Goal: Information Seeking & Learning: Learn about a topic

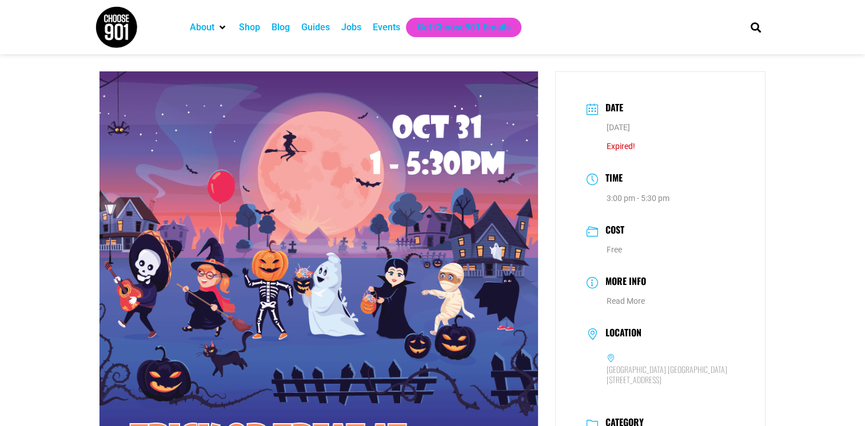
click at [376, 25] on div "Events" at bounding box center [386, 28] width 27 height 14
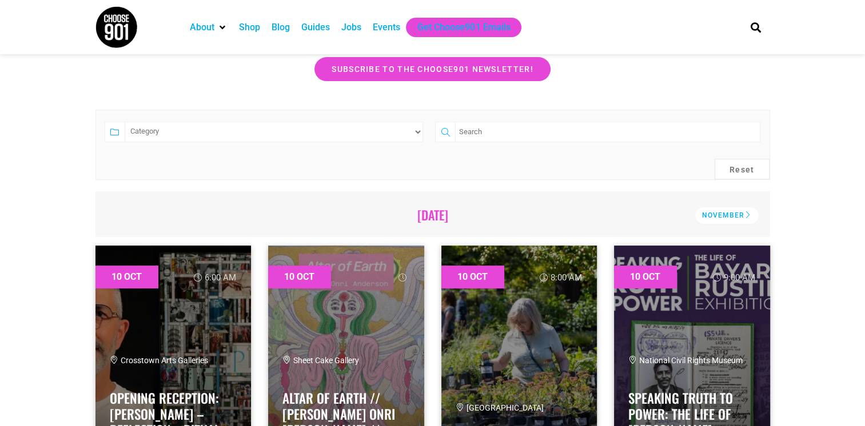
scroll to position [213, 0]
click at [336, 143] on div "Category Adults Only Career Comedy Education Family Family Friendly Festival Fi…" at bounding box center [264, 137] width 331 height 32
click at [334, 129] on select "Category Adults Only Career Comedy Education Family Family Friendly Festival Fi…" at bounding box center [274, 131] width 299 height 21
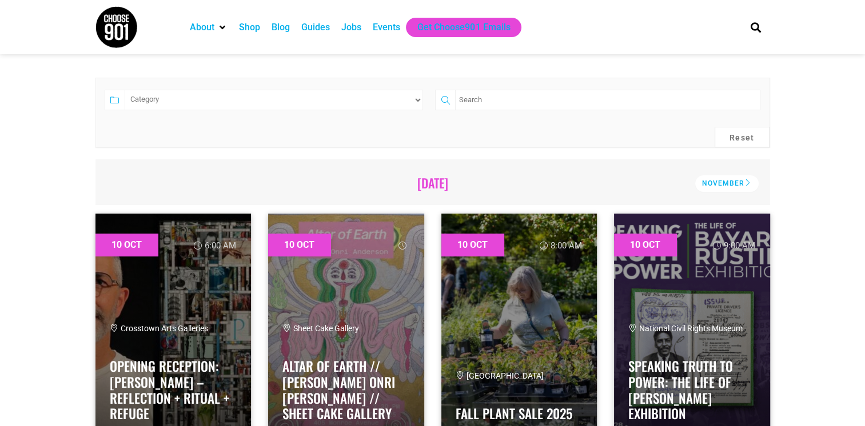
scroll to position [246, 0]
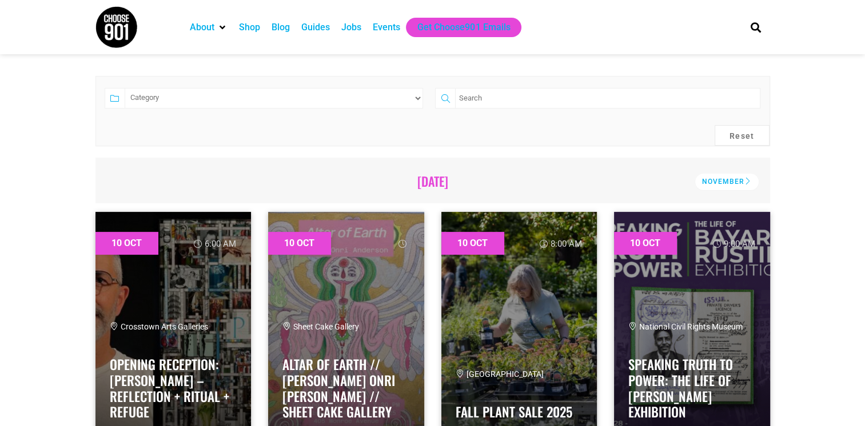
click at [418, 102] on select "Category Adults Only Career Comedy Education Family Family Friendly Festival Fi…" at bounding box center [274, 98] width 299 height 21
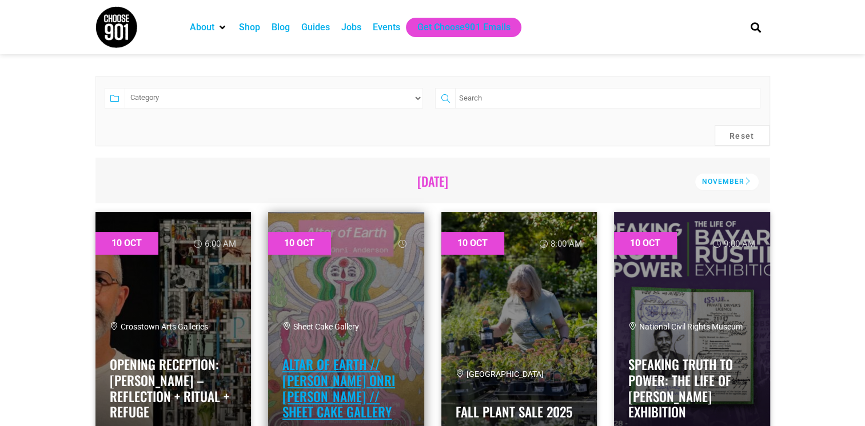
select select "72"
click at [125, 88] on select "Category Adults Only Career Comedy Education Family Family Friendly Festival Fi…" at bounding box center [274, 98] width 299 height 21
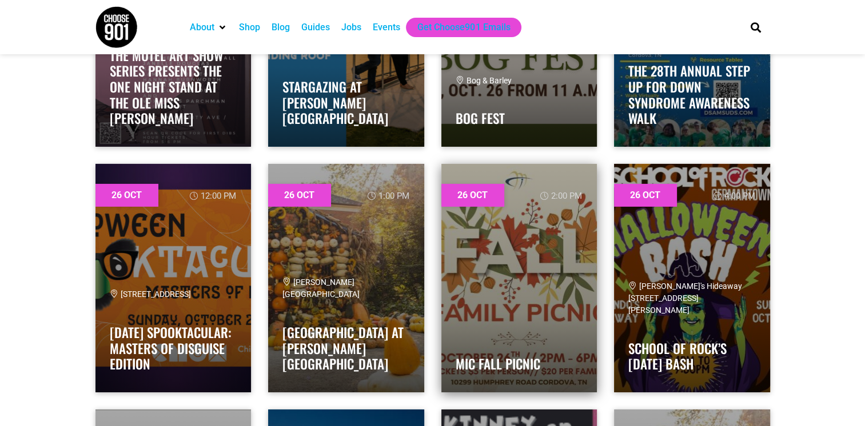
scroll to position [8159, 0]
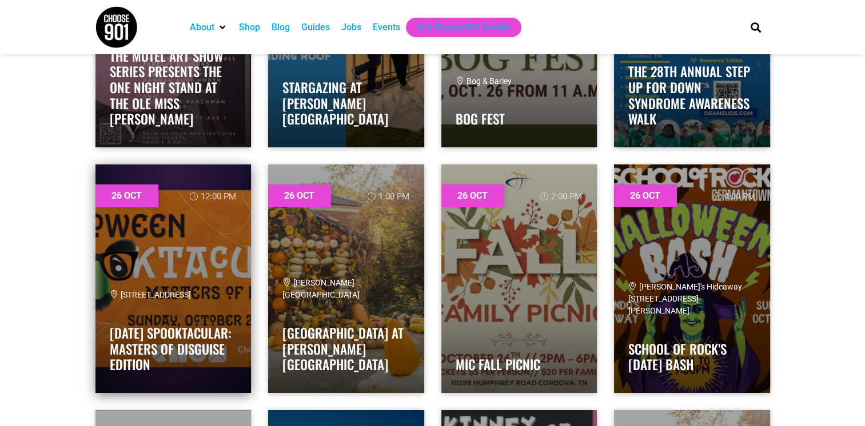
click at [190, 247] on link at bounding box center [173, 279] width 156 height 229
